Goal: Find specific page/section: Locate a particular part of the current website

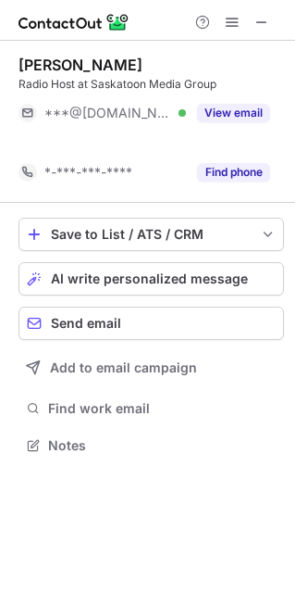
scroll to position [402, 294]
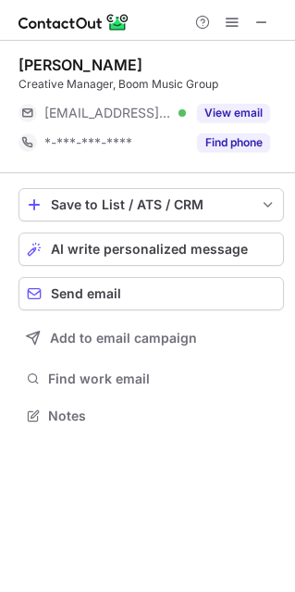
scroll to position [402, 294]
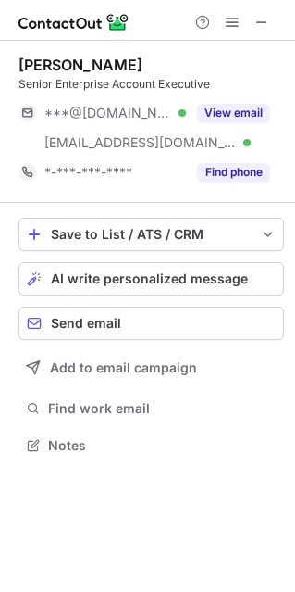
scroll to position [432, 294]
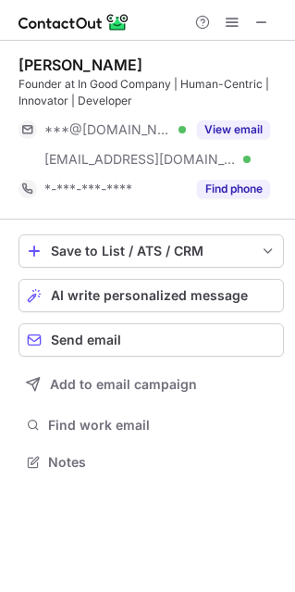
scroll to position [449, 294]
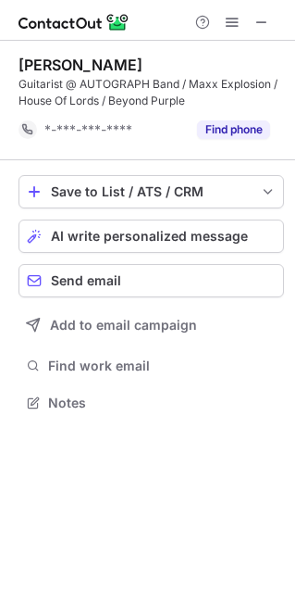
scroll to position [390, 294]
